Goal: Obtain resource: Obtain resource

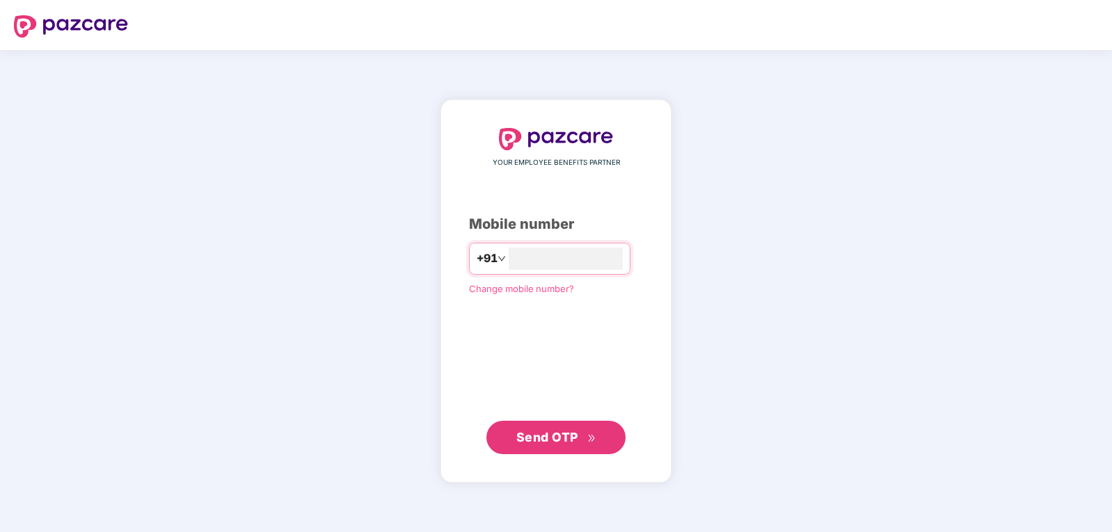
type input "**********"
click at [568, 435] on span "Send OTP" at bounding box center [547, 437] width 62 height 15
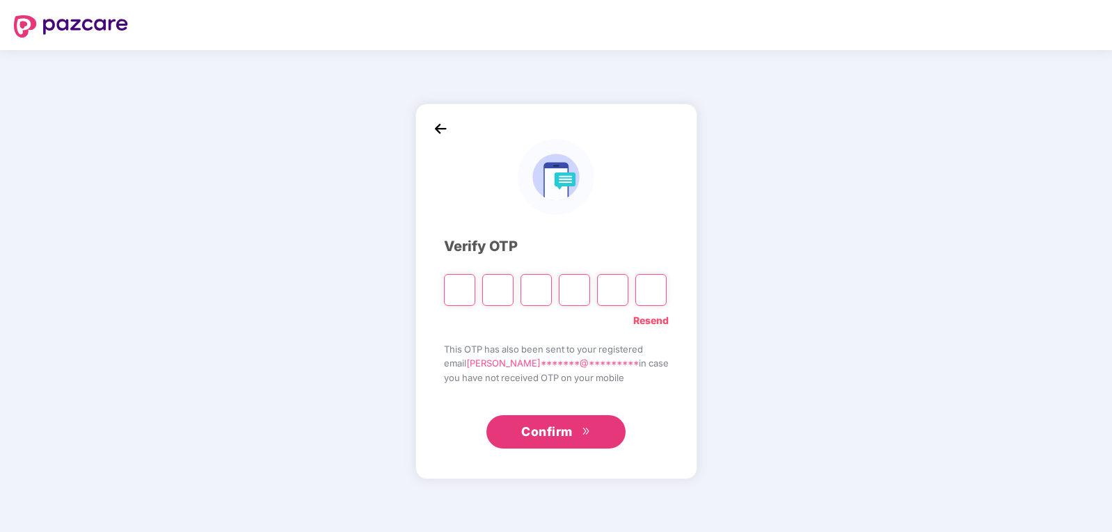
type input "*"
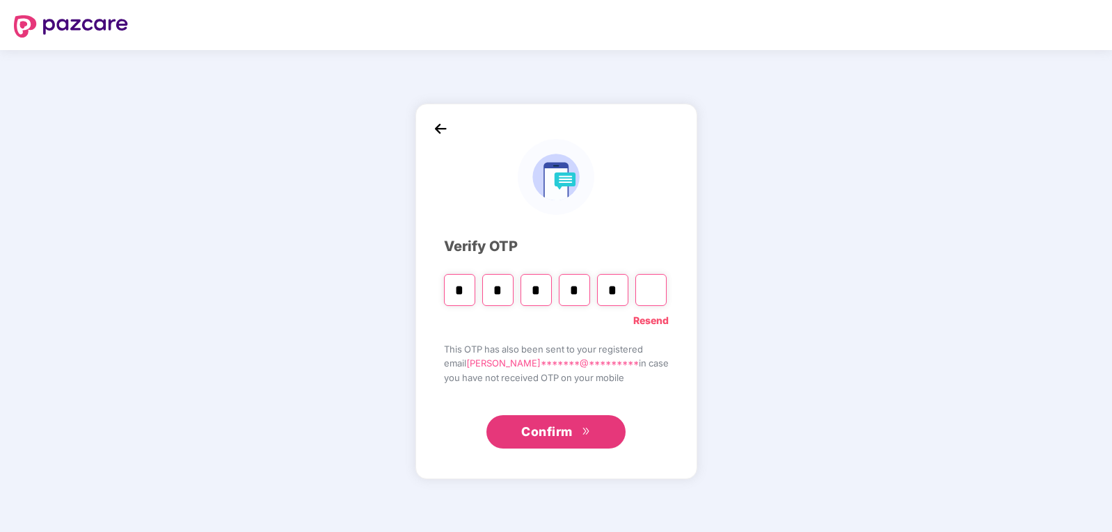
type input "*"
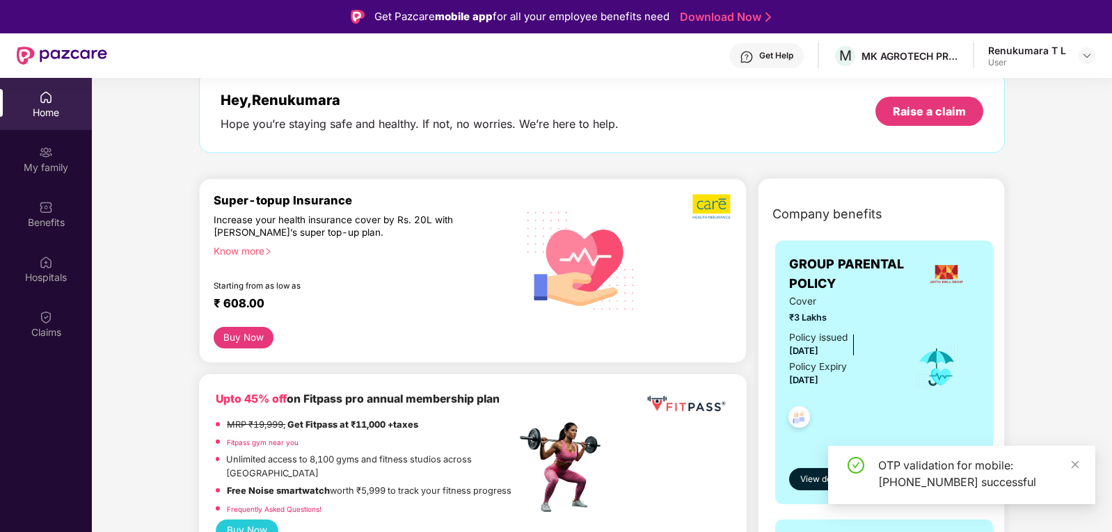
scroll to position [139, 0]
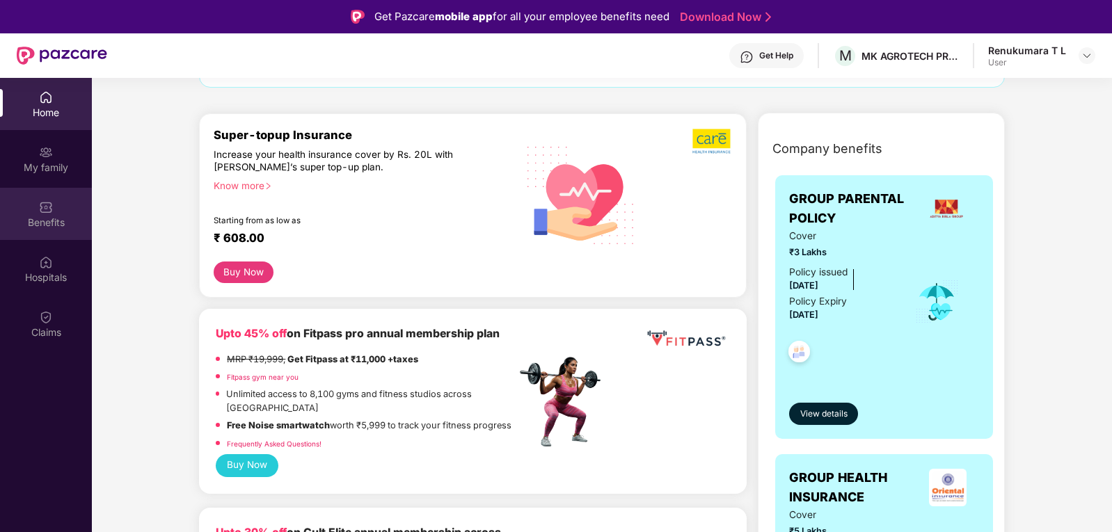
click at [45, 220] on div "Benefits" at bounding box center [46, 223] width 92 height 14
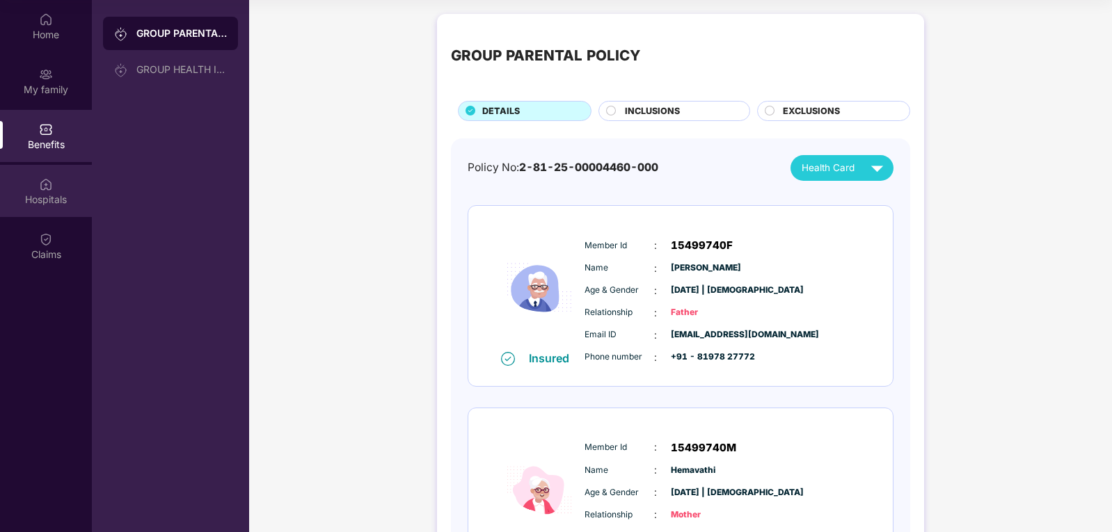
click at [51, 186] on img at bounding box center [46, 184] width 14 height 14
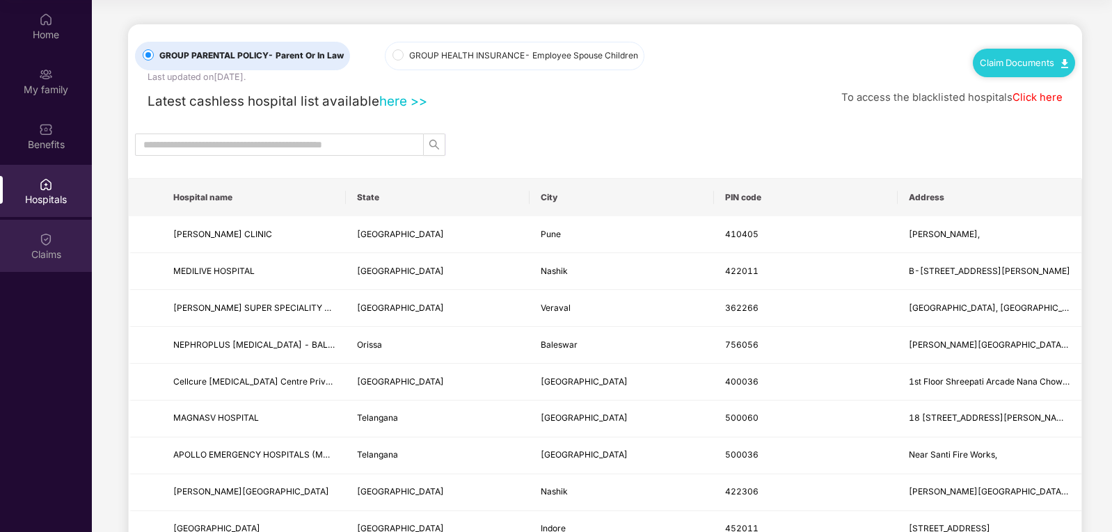
click at [51, 234] on img at bounding box center [46, 239] width 14 height 14
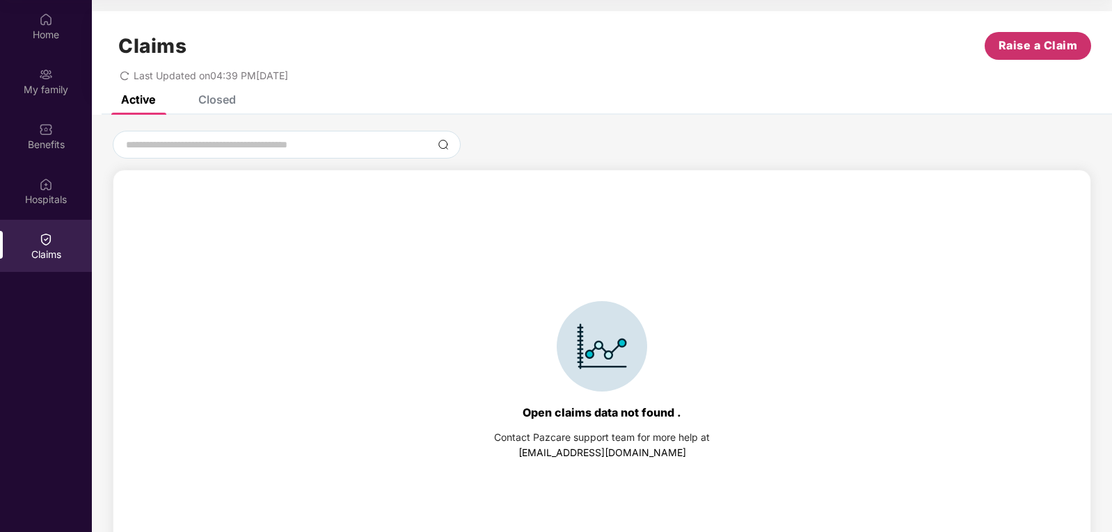
click at [1021, 42] on span "Raise a Claim" at bounding box center [1037, 45] width 79 height 17
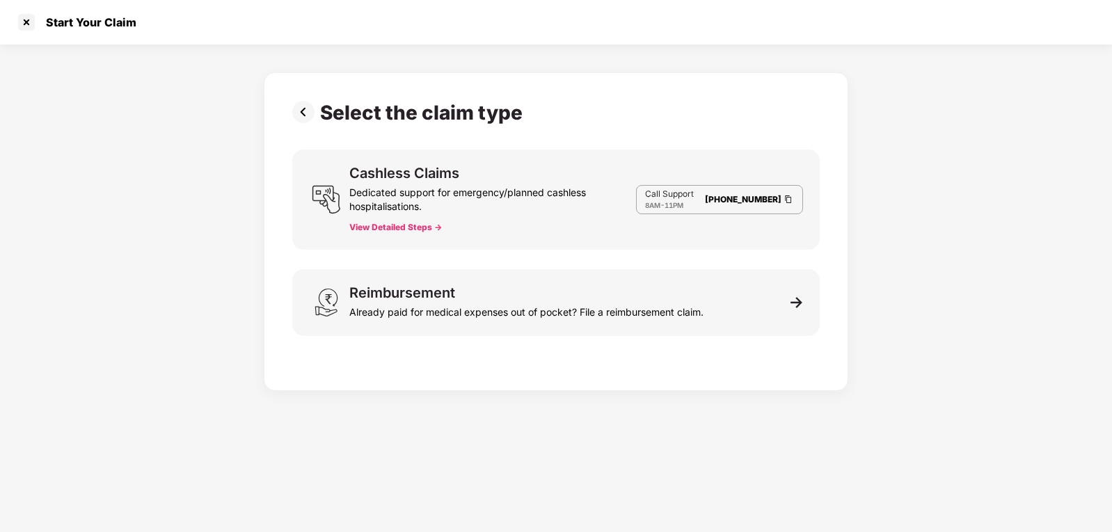
scroll to position [33, 0]
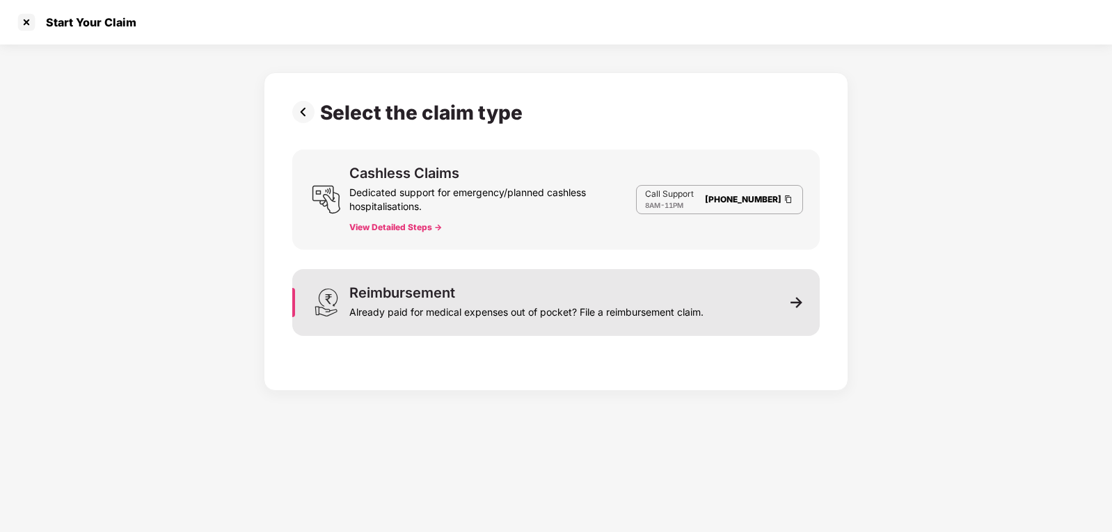
click at [471, 315] on div "Already paid for medical expenses out of pocket? File a reimbursement claim." at bounding box center [526, 309] width 354 height 19
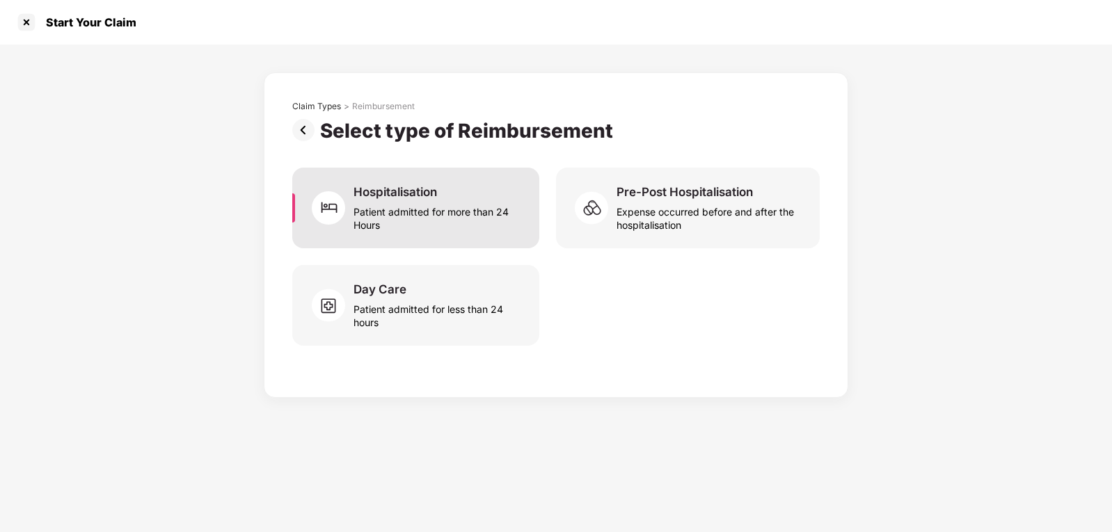
click at [445, 236] on div "Hospitalisation Patient admitted for more than 24 Hours" at bounding box center [415, 208] width 247 height 81
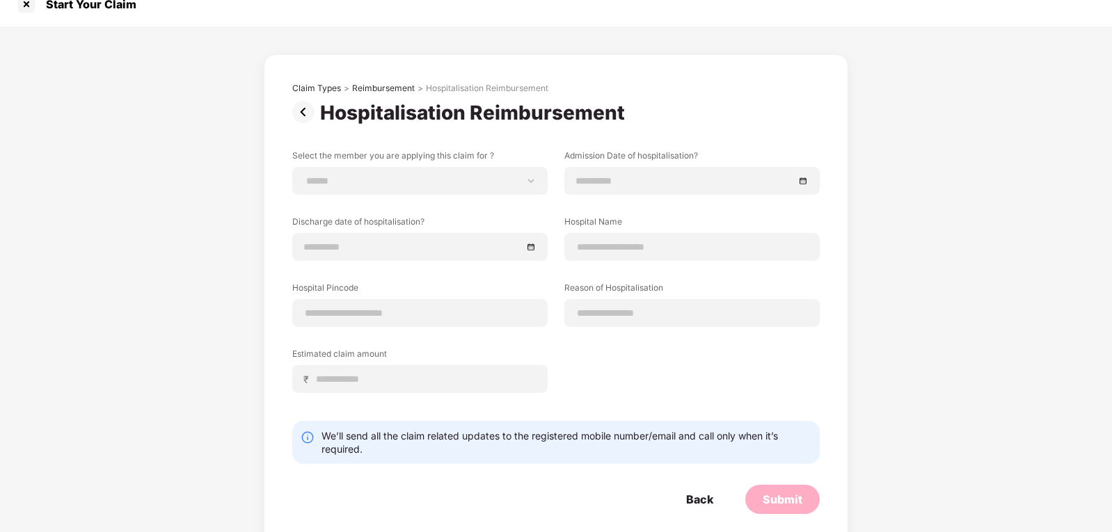
scroll to position [35, 0]
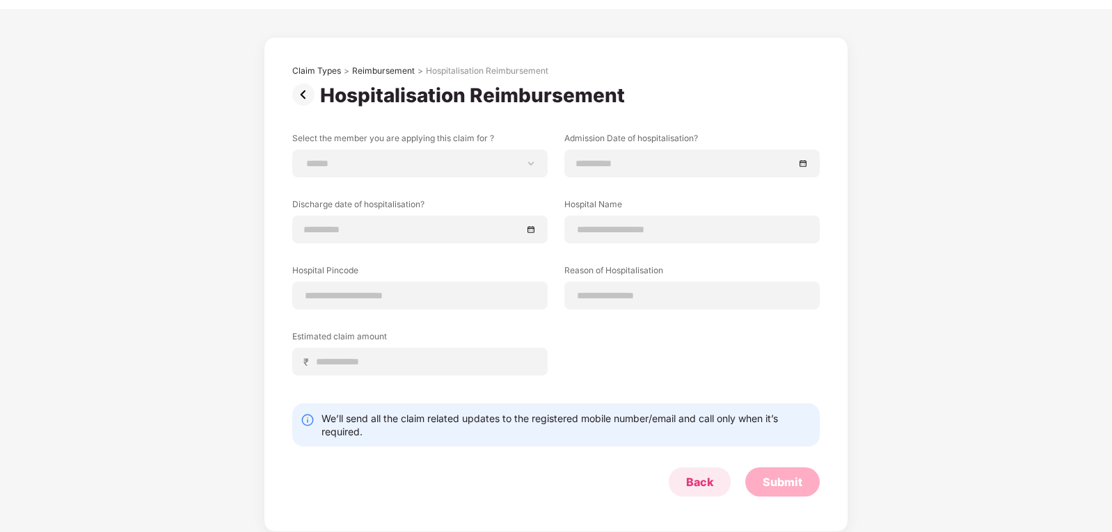
click at [699, 478] on div "Back" at bounding box center [699, 481] width 27 height 15
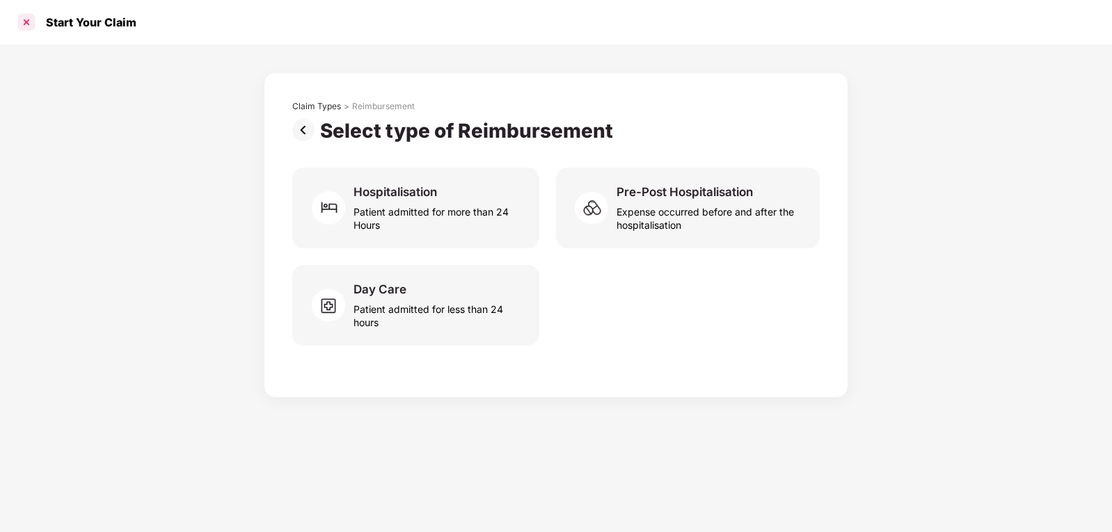
click at [24, 24] on div at bounding box center [26, 22] width 22 height 22
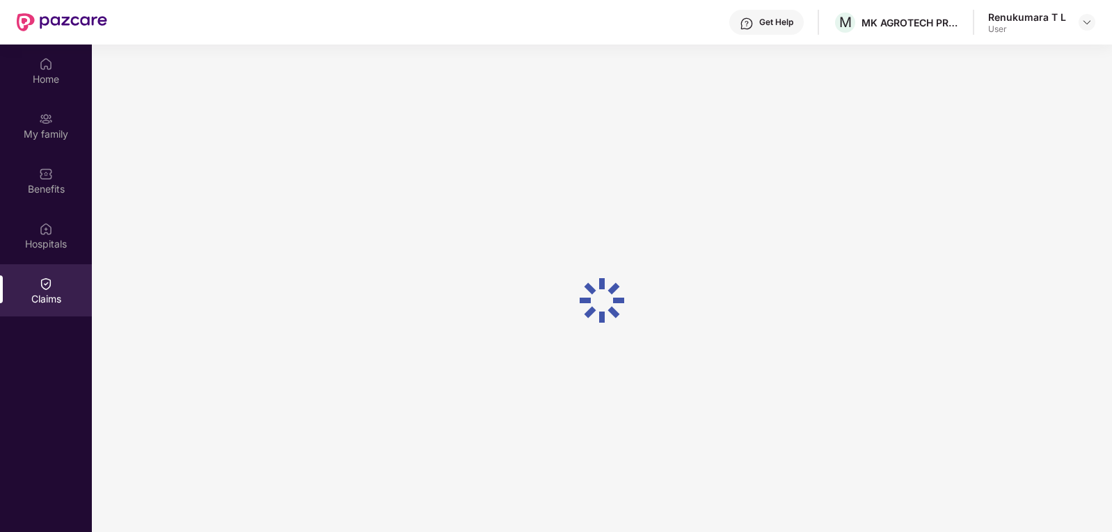
scroll to position [78, 0]
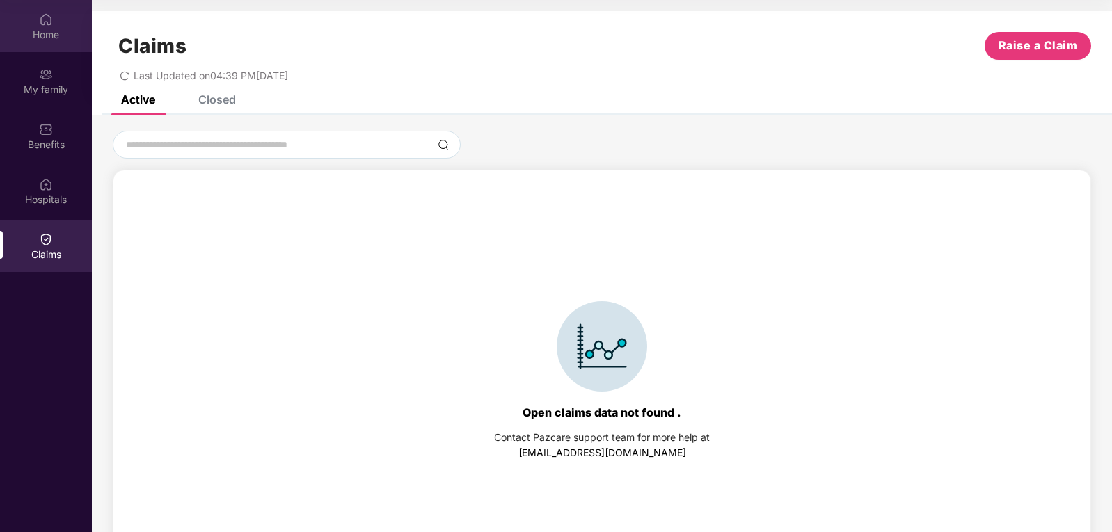
click at [40, 35] on div "Home" at bounding box center [46, 35] width 92 height 14
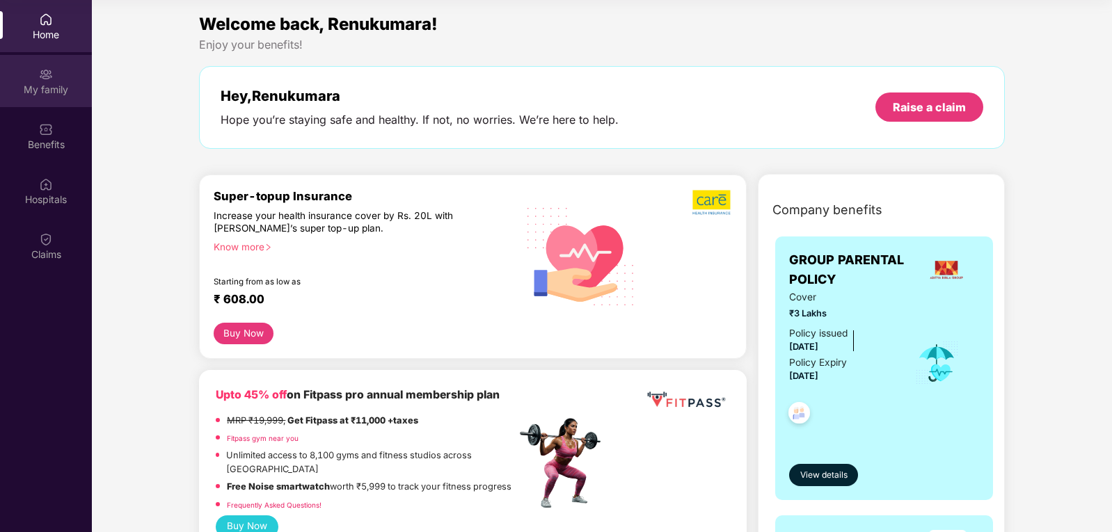
click at [39, 85] on div "My family" at bounding box center [46, 90] width 92 height 14
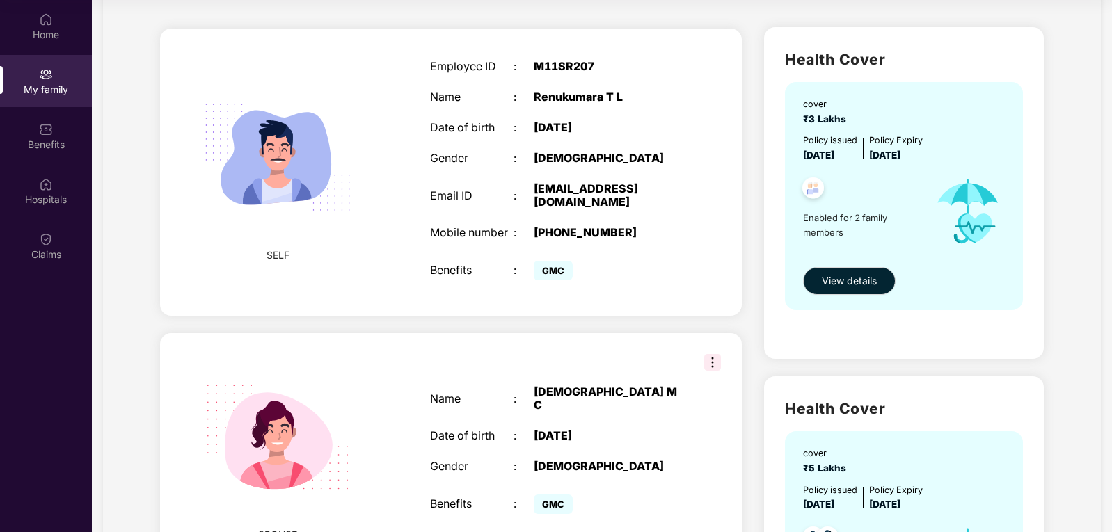
scroll to position [348, 0]
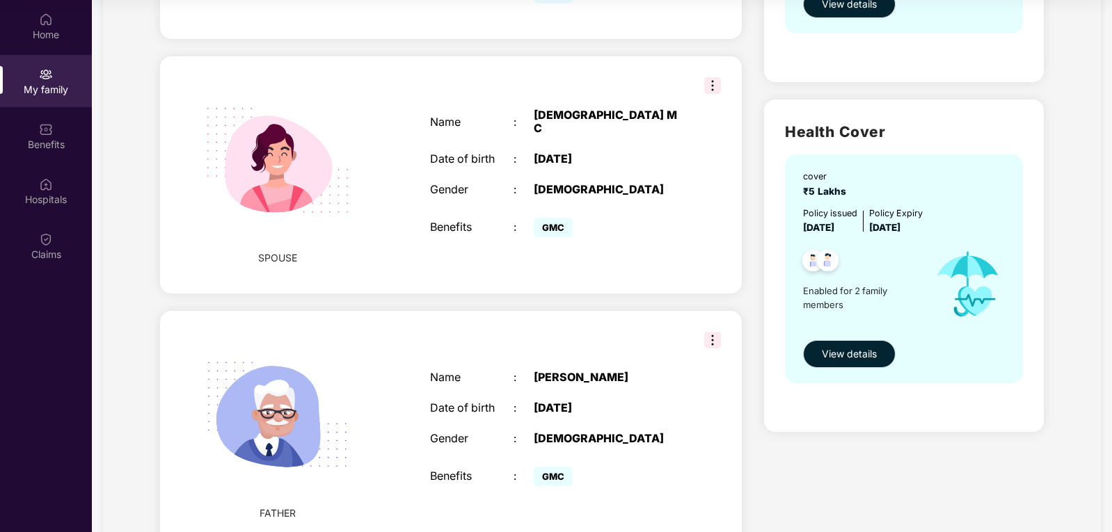
click at [821, 361] on span "View details" at bounding box center [848, 353] width 55 height 15
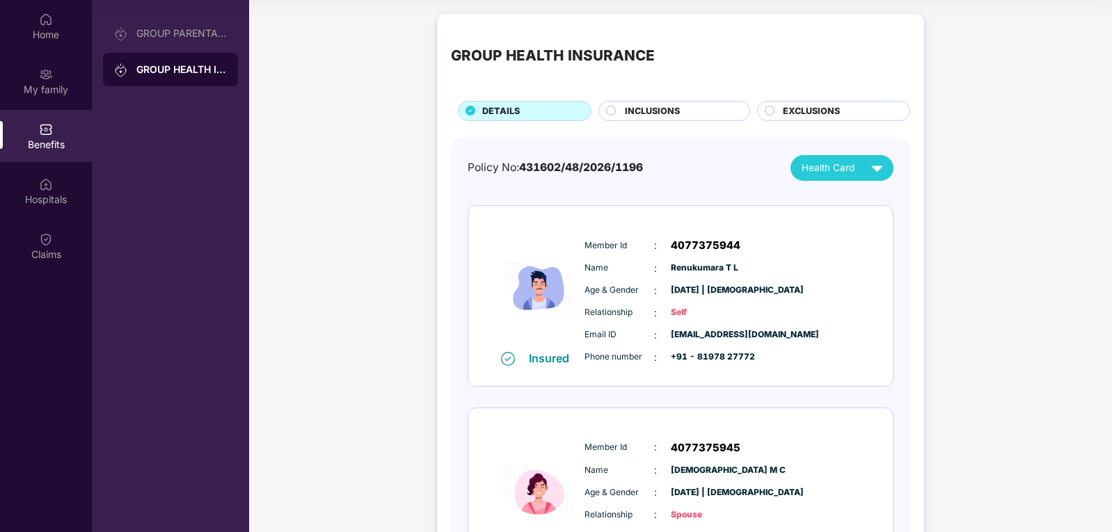
click at [565, 358] on div "Insured" at bounding box center [553, 358] width 49 height 14
click at [703, 266] on span "Renukumara T L" at bounding box center [706, 268] width 70 height 13
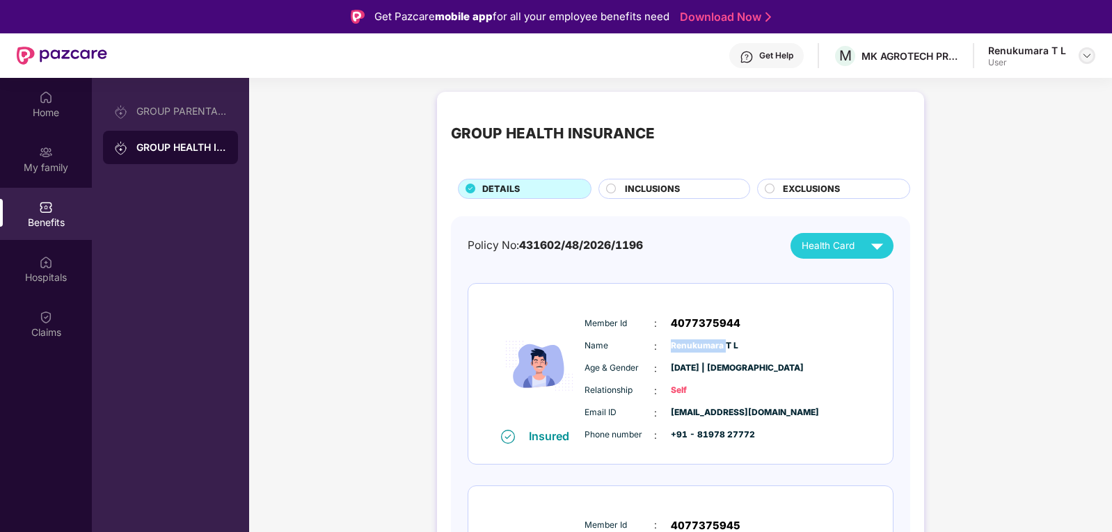
click at [1084, 58] on img at bounding box center [1086, 55] width 11 height 11
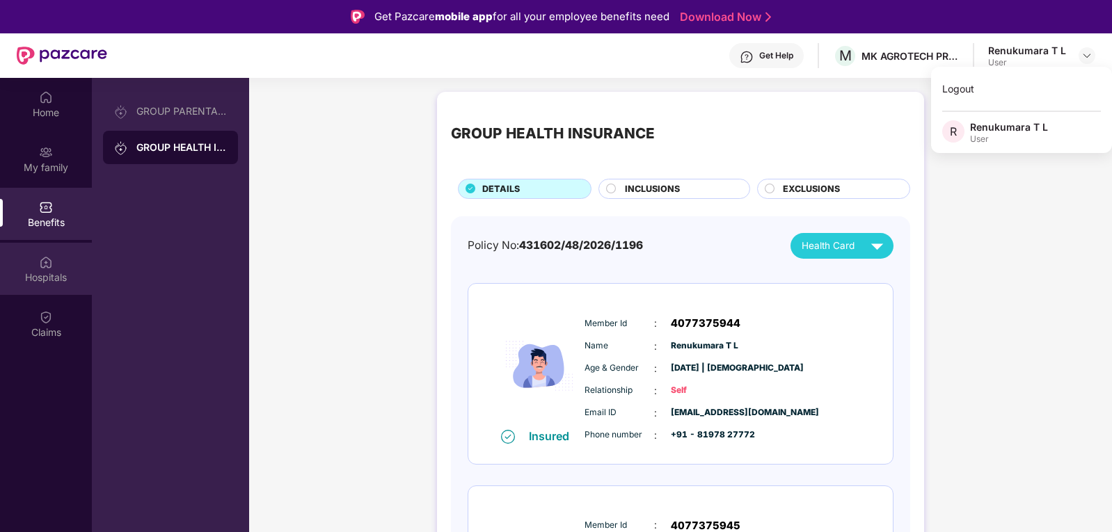
click at [53, 271] on div "Hospitals" at bounding box center [46, 278] width 92 height 14
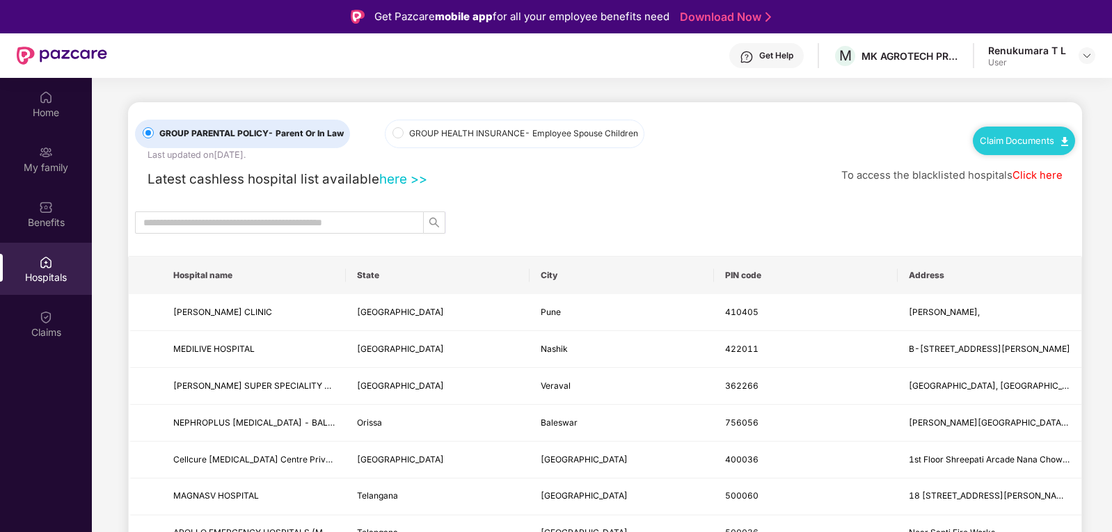
click at [1013, 144] on link "Claim Documents" at bounding box center [1023, 140] width 88 height 11
click at [1013, 169] on link "Claim Form" at bounding box center [1028, 166] width 90 height 30
click at [1033, 143] on link "Claim Documents" at bounding box center [1023, 140] width 88 height 11
click at [1017, 195] on link "Claim Process" at bounding box center [1028, 194] width 90 height 30
click at [40, 159] on img at bounding box center [46, 152] width 14 height 14
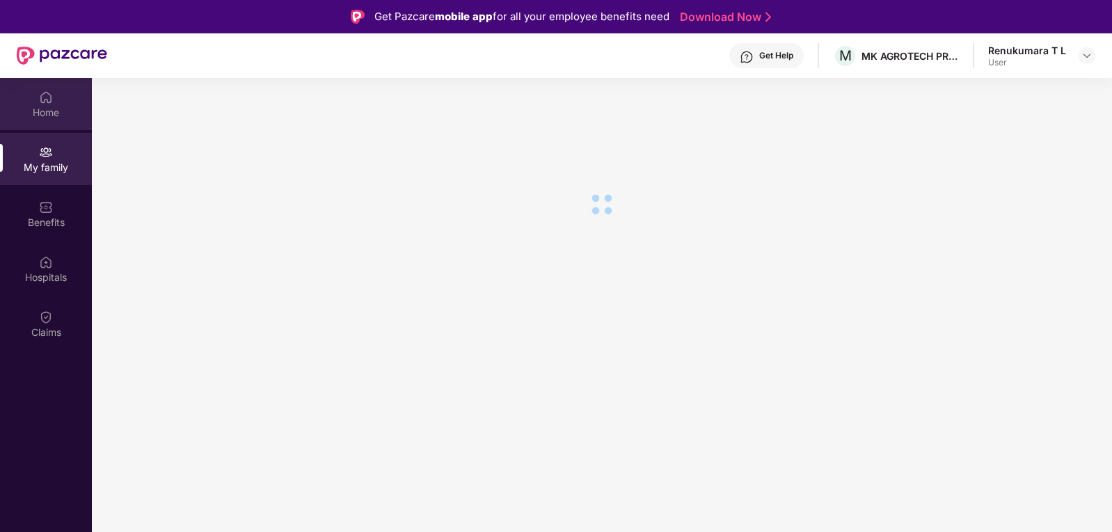
click at [45, 122] on div "Home" at bounding box center [46, 104] width 92 height 52
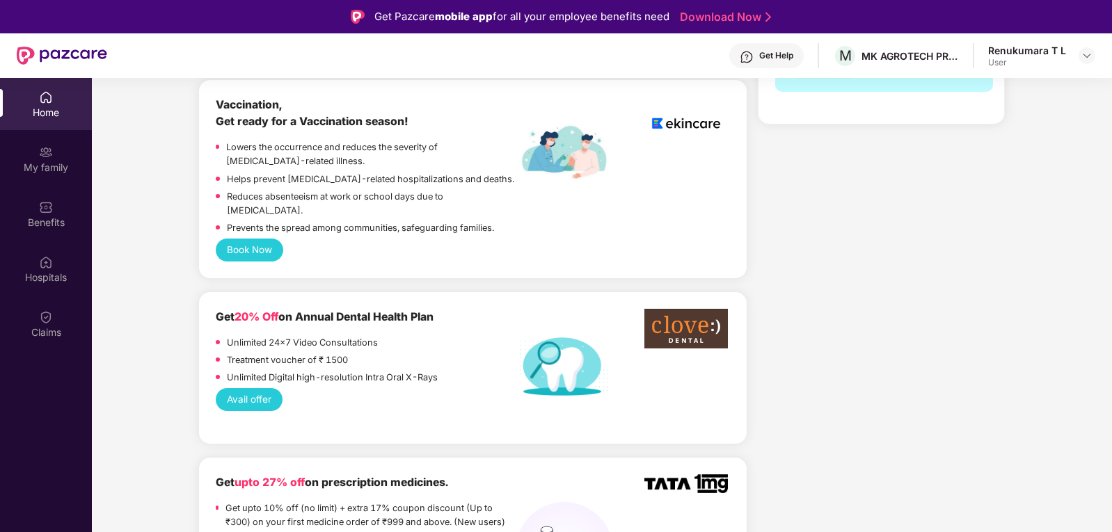
scroll to position [974, 0]
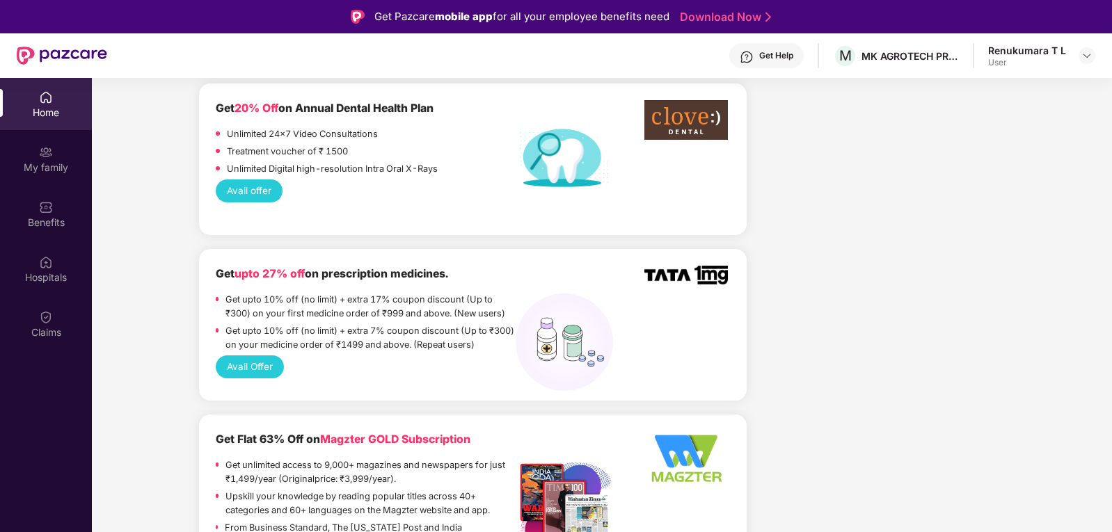
click at [30, 103] on div "Home" at bounding box center [46, 104] width 92 height 52
click at [1093, 58] on div at bounding box center [1086, 55] width 17 height 17
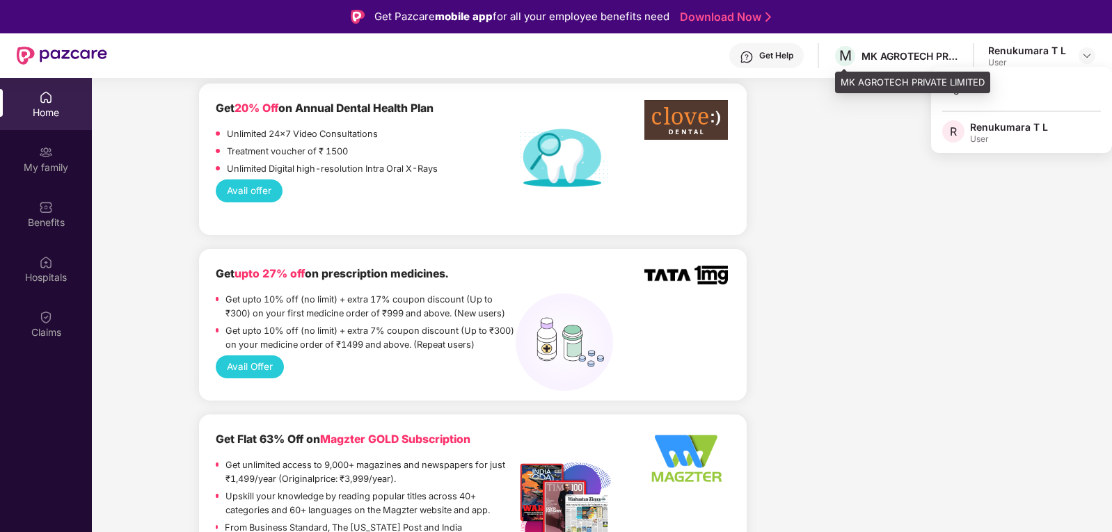
click at [901, 56] on div "MK AGROTECH PRIVATE LIMITED" at bounding box center [909, 55] width 97 height 13
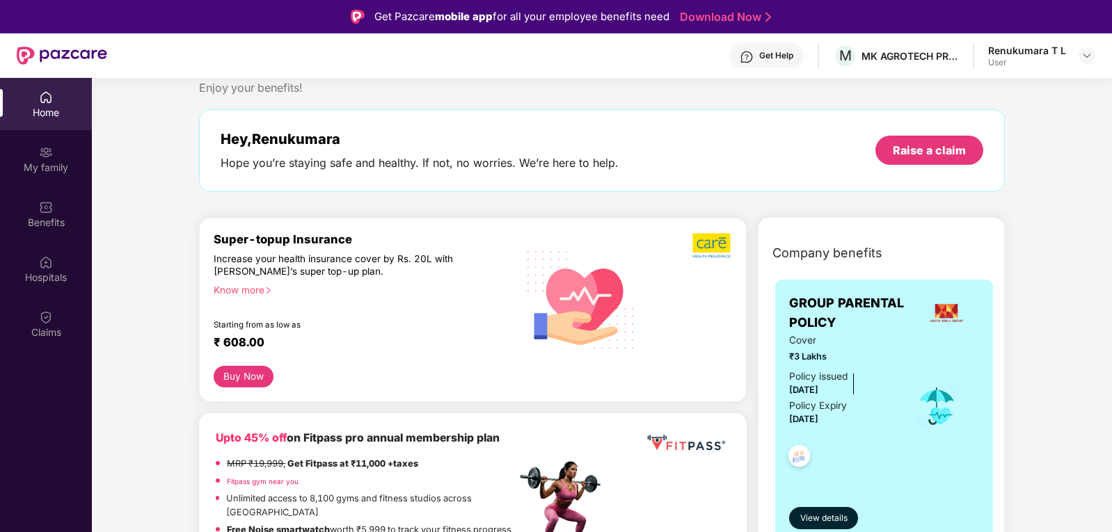
scroll to position [0, 0]
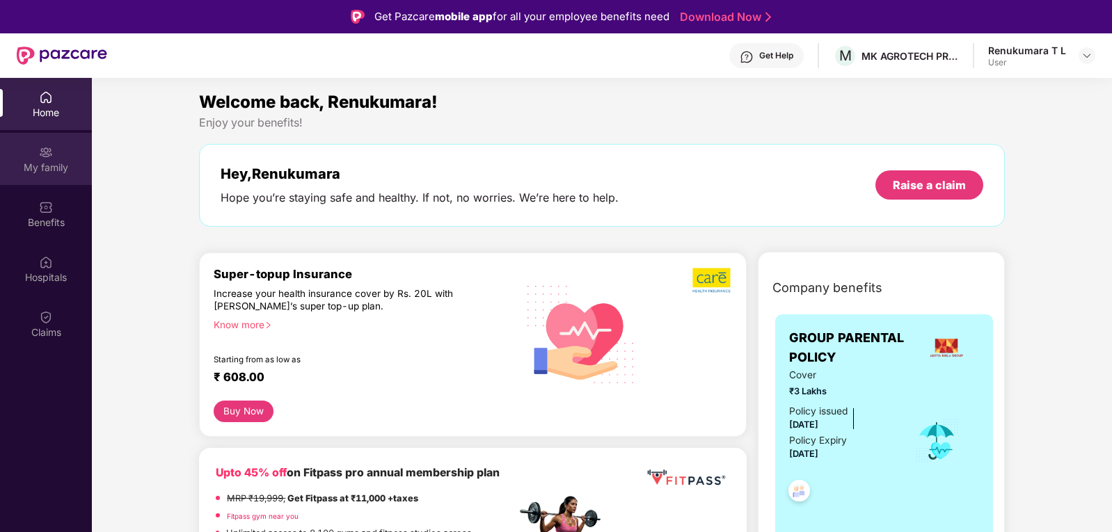
click at [42, 165] on div "My family" at bounding box center [46, 168] width 92 height 14
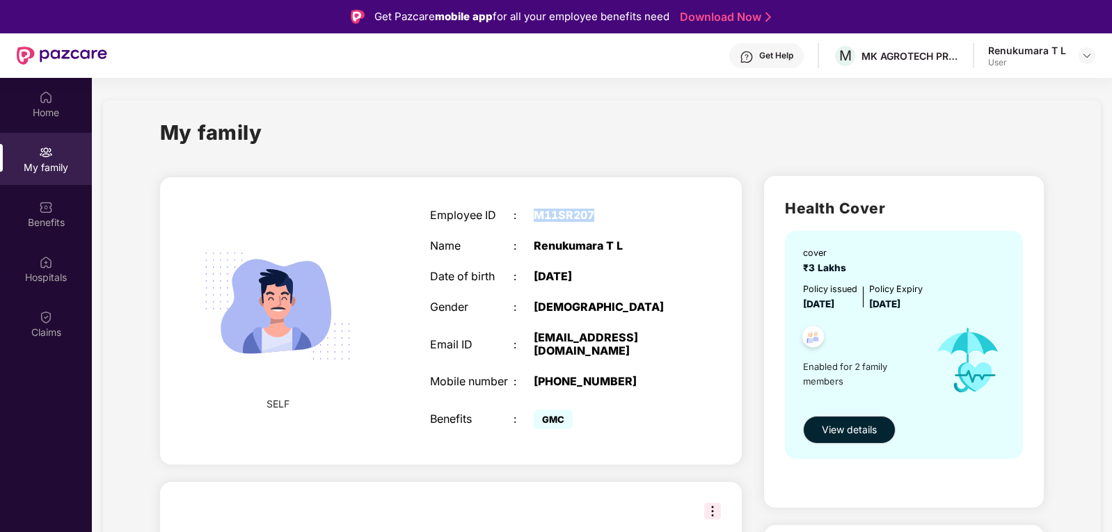
drag, startPoint x: 539, startPoint y: 214, endPoint x: 604, endPoint y: 211, distance: 65.4
click at [604, 211] on div "M11SR207" at bounding box center [606, 215] width 145 height 13
copy div "M11SR207"
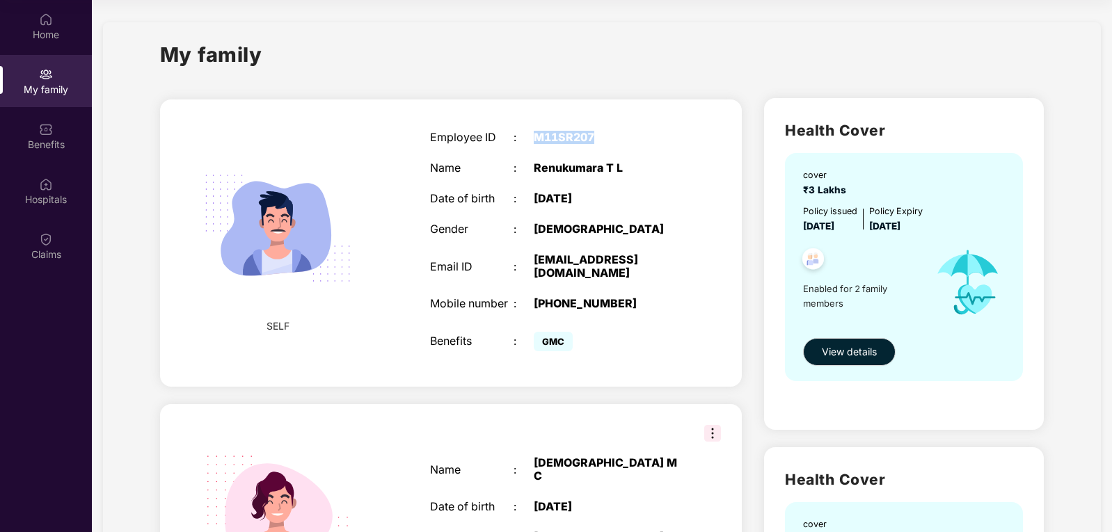
scroll to position [70, 0]
